Goal: Task Accomplishment & Management: Manage account settings

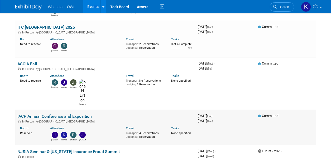
scroll to position [132, 0]
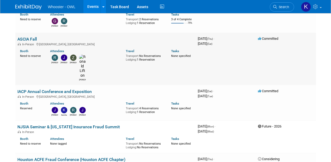
click at [26, 37] on link "ASCIA Fall" at bounding box center [27, 39] width 20 height 5
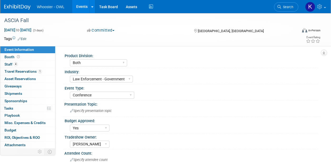
select select "Both"
select select "Law Enforcement - Government"
select select "Conference"
select select "Yes"
select select "Kamila Castaneda"
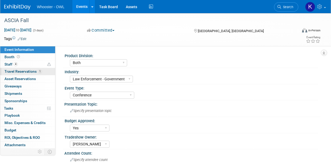
click at [25, 69] on link "1 Travel Reservations 1" at bounding box center [27, 71] width 55 height 7
